Goal: Task Accomplishment & Management: Use online tool/utility

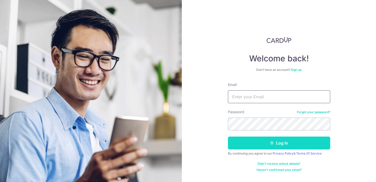
type input "[EMAIL_ADDRESS][DOMAIN_NAME]"
click at [289, 144] on button "Log in" at bounding box center [279, 142] width 102 height 13
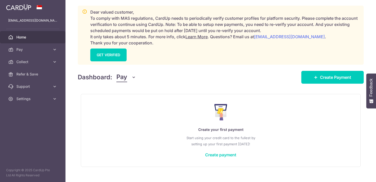
scroll to position [72, 0]
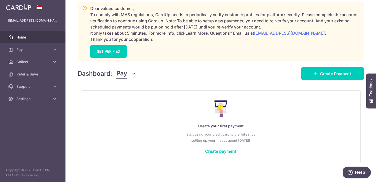
click at [129, 77] on button "Pay" at bounding box center [127, 74] width 20 height 10
click at [133, 94] on link "Collect" at bounding box center [143, 100] width 53 height 12
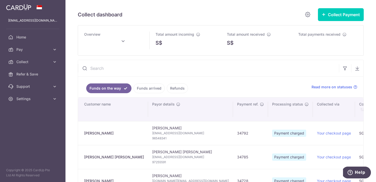
type input "[DATE]"
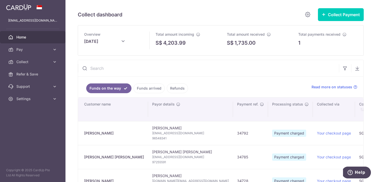
click at [24, 36] on span "Home" at bounding box center [33, 37] width 34 height 5
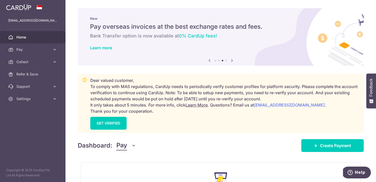
click at [127, 146] on span "Pay" at bounding box center [122, 145] width 11 height 10
click at [135, 172] on link "Collect" at bounding box center [143, 172] width 53 height 12
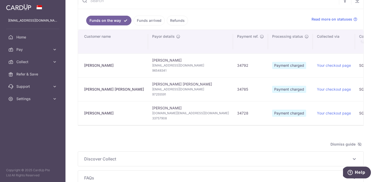
scroll to position [66, 0]
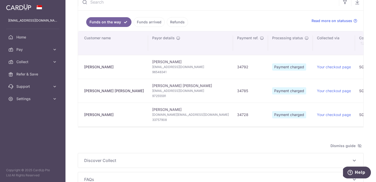
type input "[DATE]"
